Goal: Book appointment/travel/reservation

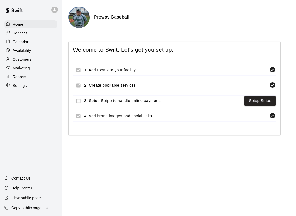
click at [22, 43] on p "Calendar" at bounding box center [21, 41] width 16 height 5
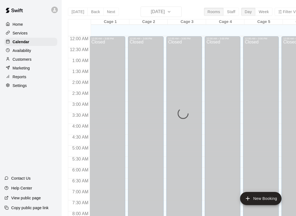
scroll to position [318, 0]
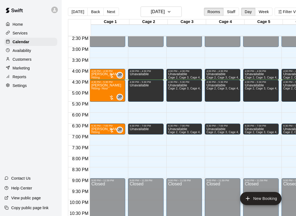
click at [265, 11] on button "Week" at bounding box center [263, 12] width 17 height 8
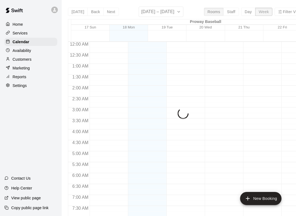
scroll to position [340, 0]
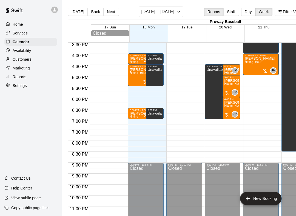
click at [107, 11] on button "Next" at bounding box center [110, 12] width 15 height 8
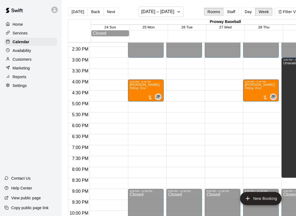
scroll to position [313, 0]
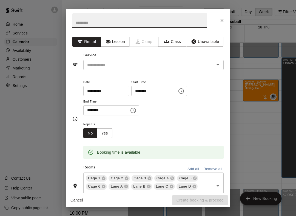
click at [110, 18] on input "text" at bounding box center [139, 20] width 135 height 15
type input "*****"
click at [117, 42] on button "Lesson" at bounding box center [115, 42] width 29 height 10
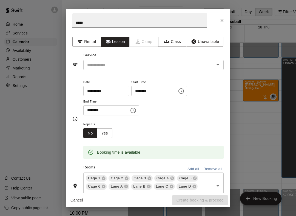
click at [130, 63] on input "text" at bounding box center [145, 65] width 121 height 7
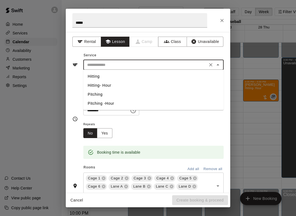
click at [97, 77] on li "Hitting" at bounding box center [153, 76] width 140 height 9
type input "*******"
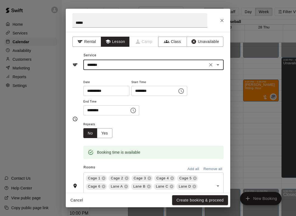
click at [208, 202] on button "Create booking & proceed" at bounding box center [200, 200] width 56 height 10
click at [208, 202] on div "Cancel Create booking & proceed" at bounding box center [148, 200] width 164 height 15
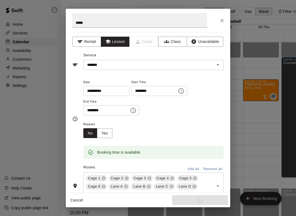
scroll to position [14, 0]
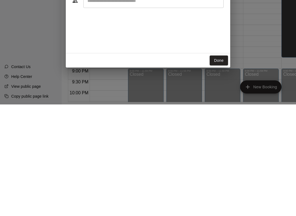
click at [219, 56] on div "Staff ​ Customers Add new ​" at bounding box center [148, 110] width 164 height 109
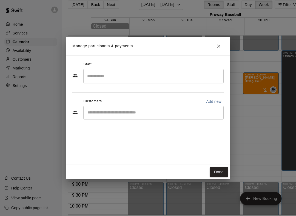
scroll to position [0, 0]
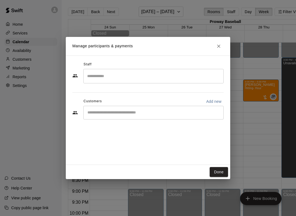
click at [220, 173] on button "Done" at bounding box center [218, 172] width 18 height 10
